Goal: Find specific page/section: Find specific page/section

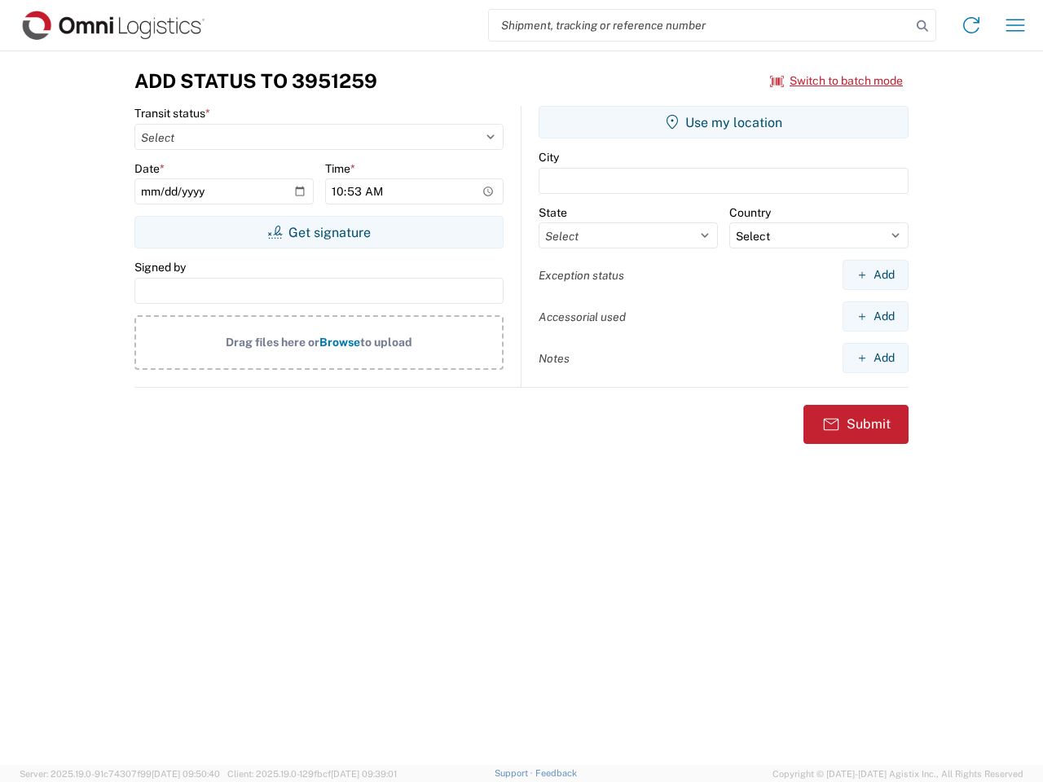
click at [700, 25] on input "search" at bounding box center [700, 25] width 422 height 31
click at [923, 26] on icon at bounding box center [922, 26] width 23 height 23
click at [971, 25] on icon at bounding box center [971, 25] width 26 height 26
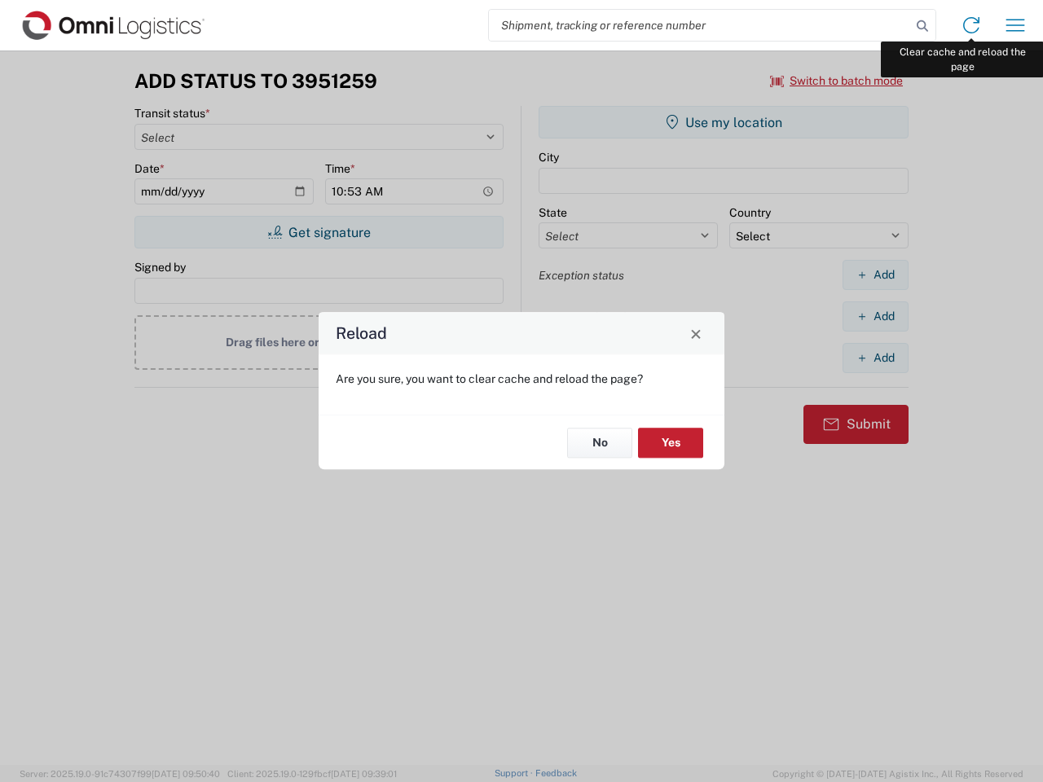
click at [1015, 25] on div "Reload Are you sure, you want to clear cache and reload the page? No Yes" at bounding box center [521, 391] width 1043 height 782
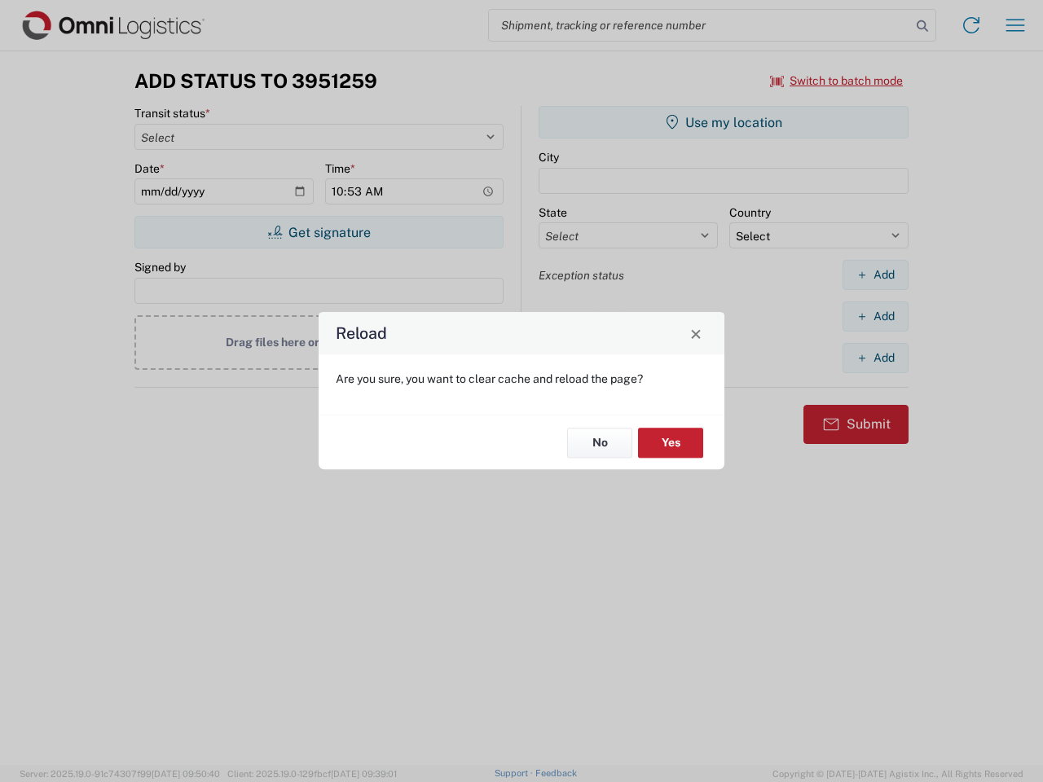
click at [837, 81] on div "Reload Are you sure, you want to clear cache and reload the page? No Yes" at bounding box center [521, 391] width 1043 height 782
click at [319, 232] on div "Reload Are you sure, you want to clear cache and reload the page? No Yes" at bounding box center [521, 391] width 1043 height 782
click at [724, 122] on div "Reload Are you sure, you want to clear cache and reload the page? No Yes" at bounding box center [521, 391] width 1043 height 782
click at [875, 275] on div "Reload Are you sure, you want to clear cache and reload the page? No Yes" at bounding box center [521, 391] width 1043 height 782
click at [875, 316] on div "Reload Are you sure, you want to clear cache and reload the page? No Yes" at bounding box center [521, 391] width 1043 height 782
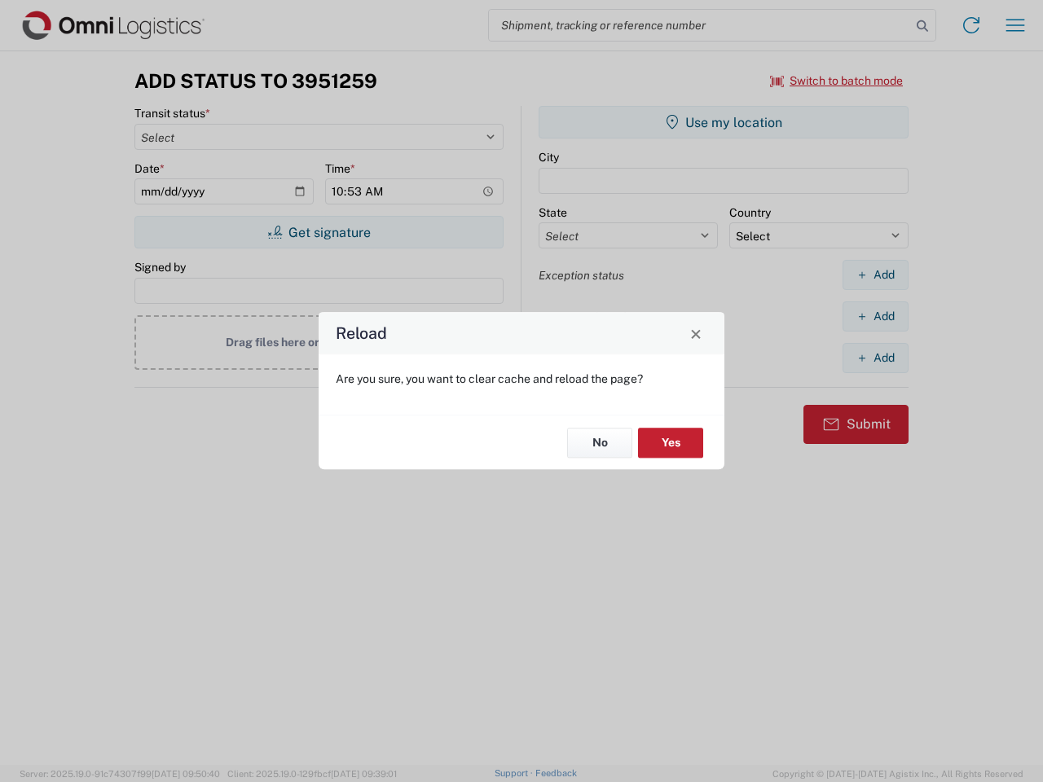
click at [875, 358] on div "Reload Are you sure, you want to clear cache and reload the page? No Yes" at bounding box center [521, 391] width 1043 height 782
